Goal: Task Accomplishment & Management: Manage account settings

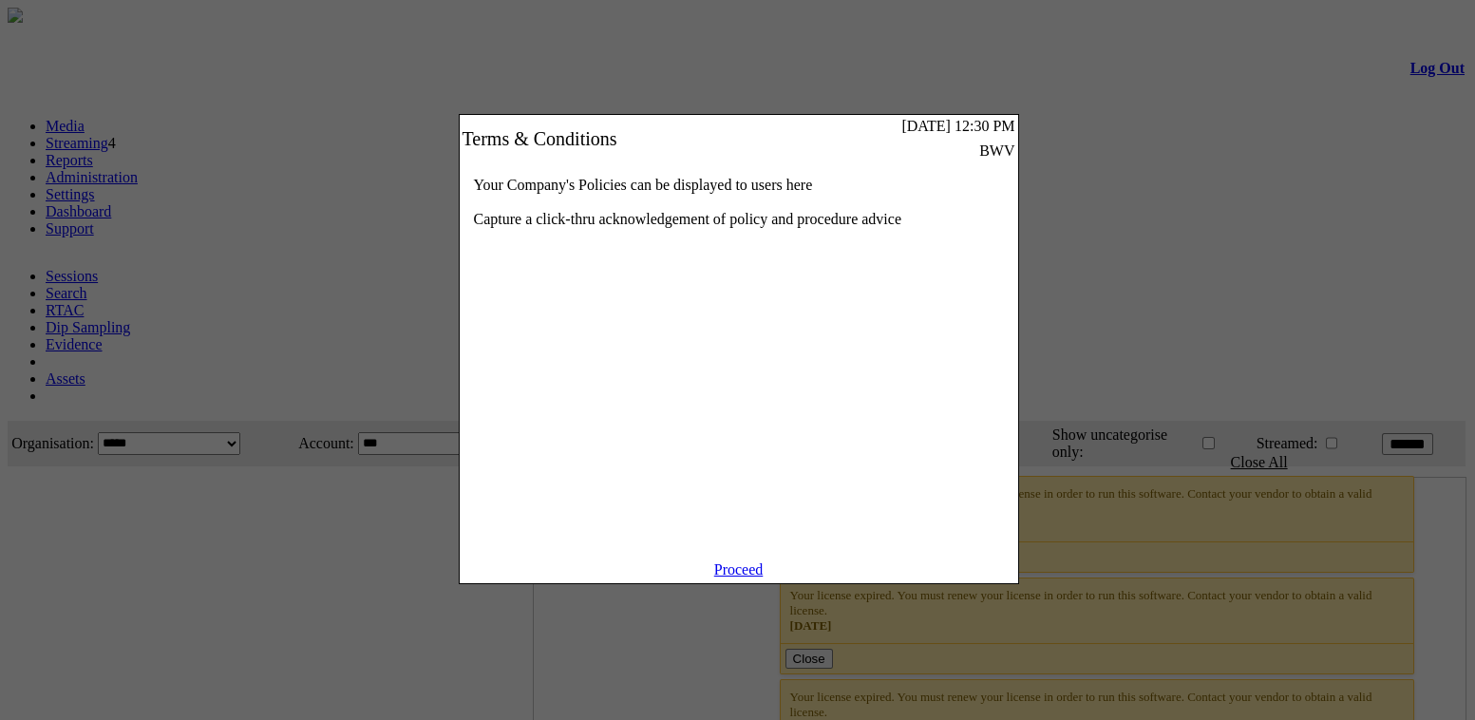
click at [757, 577] on link "Proceed" at bounding box center [738, 569] width 49 height 16
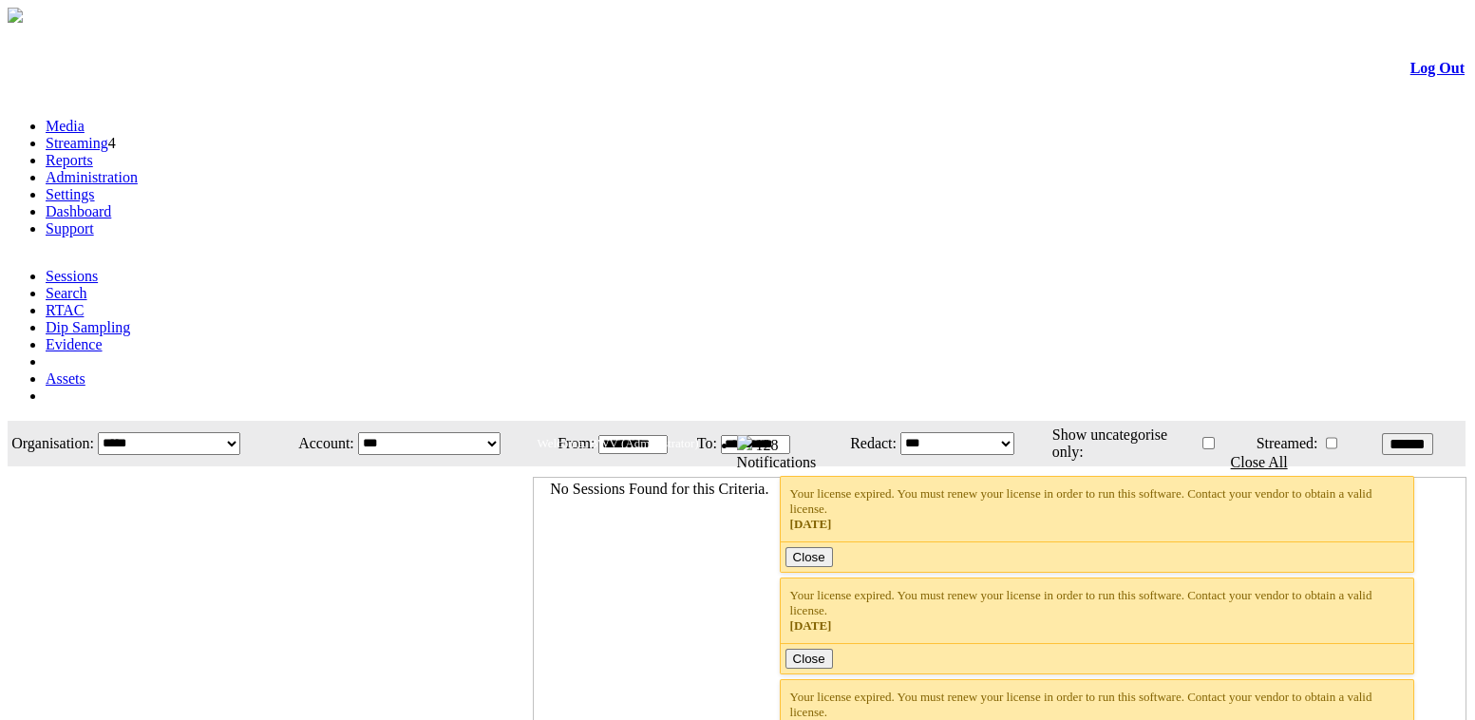
click at [138, 169] on link "Administration" at bounding box center [92, 177] width 92 height 16
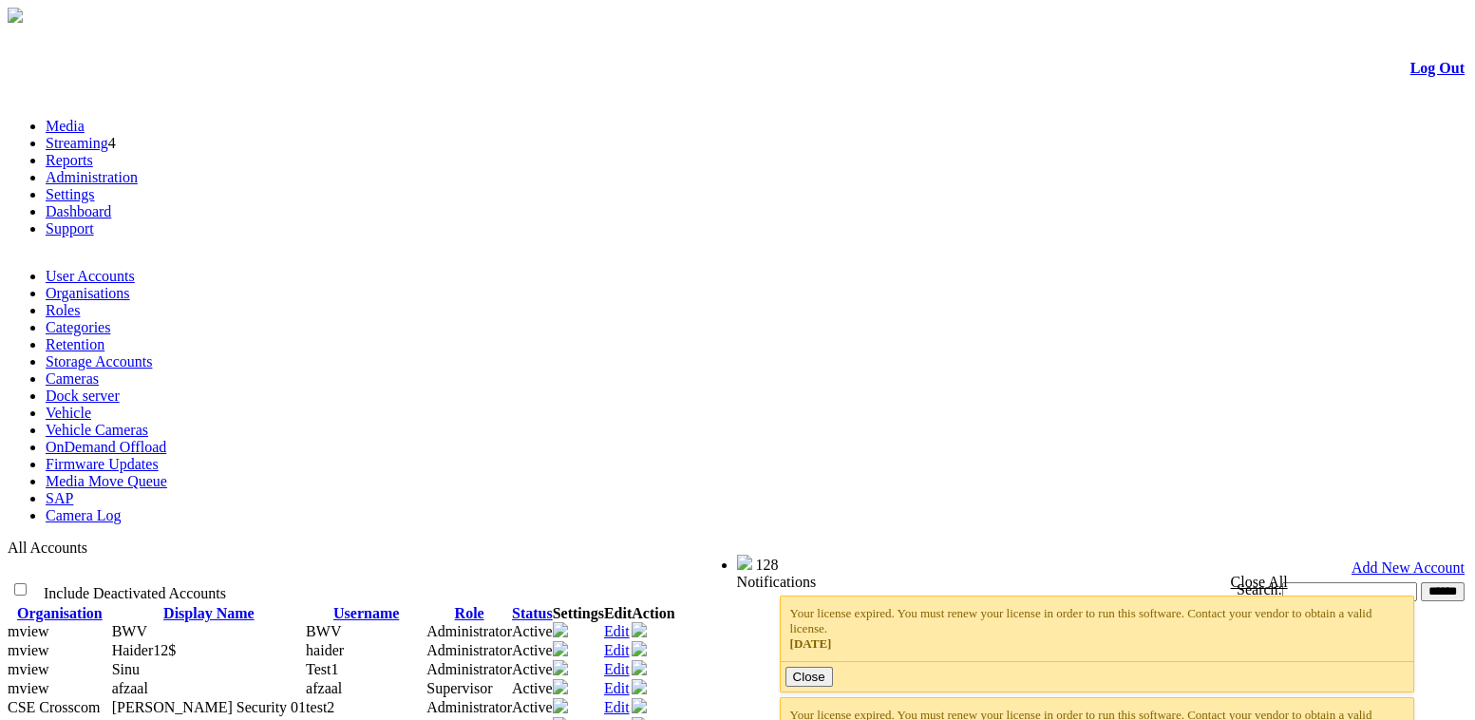
click at [80, 302] on link "Roles" at bounding box center [63, 310] width 34 height 16
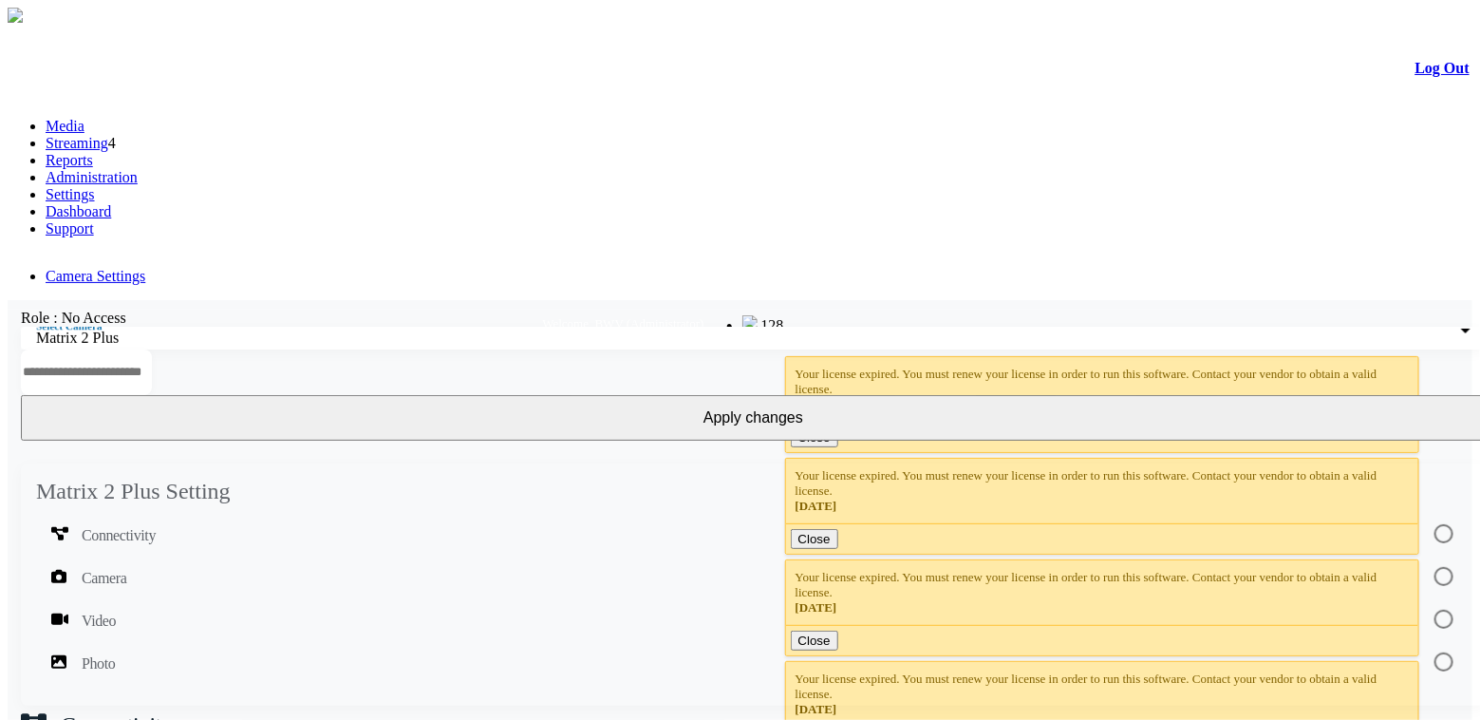
click at [1427, 76] on link "Log Out" at bounding box center [1443, 68] width 54 height 16
